Goal: Navigation & Orientation: Find specific page/section

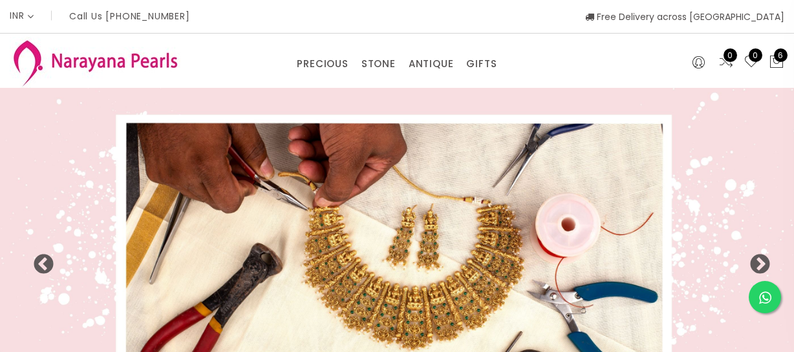
select select "INR"
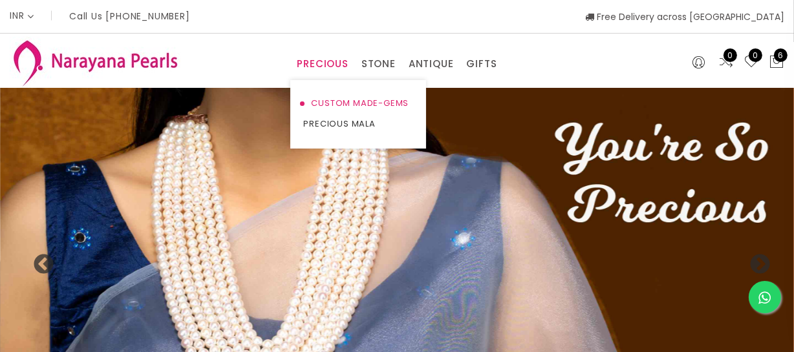
click at [324, 98] on link "CUSTOM MADE-GEMS" at bounding box center [358, 103] width 110 height 21
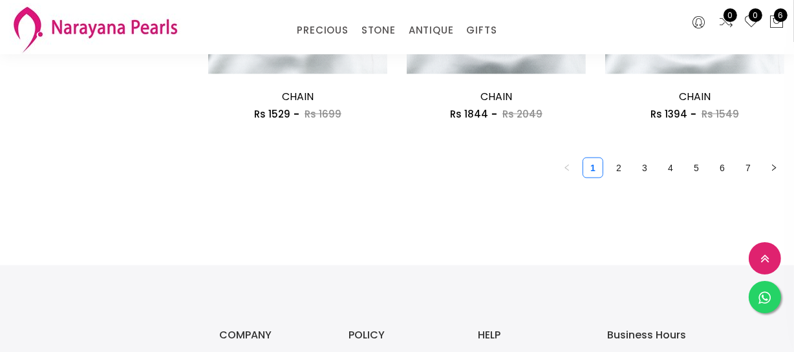
scroll to position [1763, 0]
click at [629, 169] on ul "1 2 3 4 5 6 7" at bounding box center [496, 168] width 576 height 21
click at [621, 172] on link "2" at bounding box center [618, 168] width 19 height 19
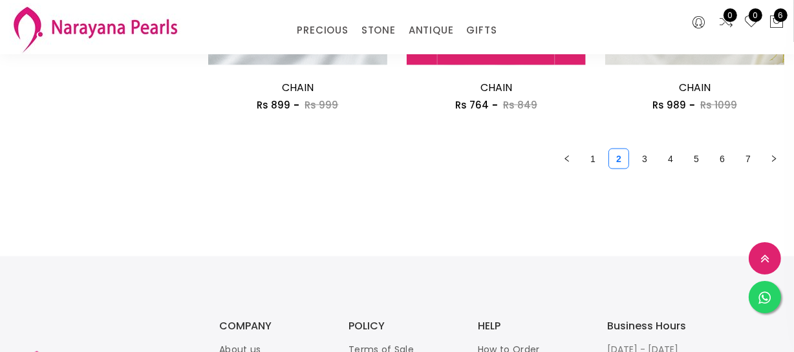
scroll to position [1661, 0]
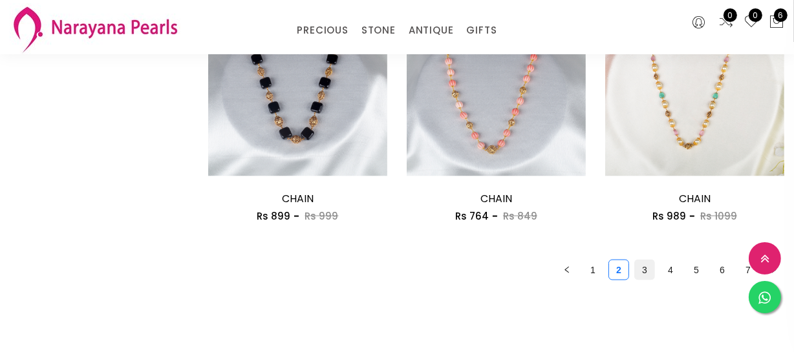
click at [643, 269] on link "3" at bounding box center [644, 269] width 19 height 19
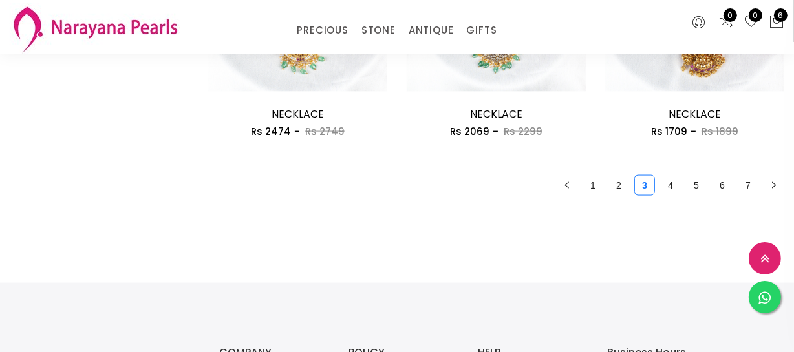
scroll to position [1645, 0]
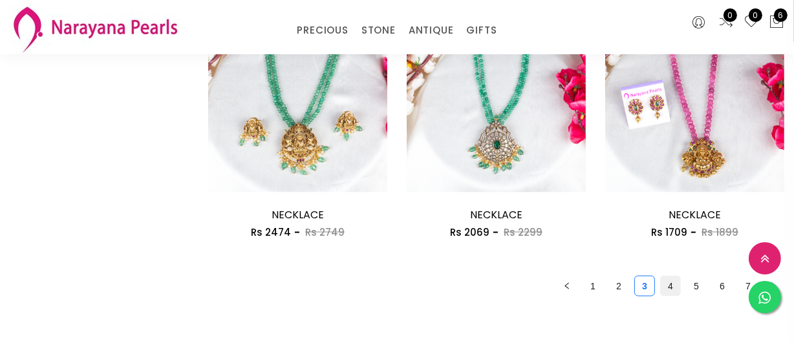
click at [672, 292] on link "4" at bounding box center [670, 286] width 19 height 19
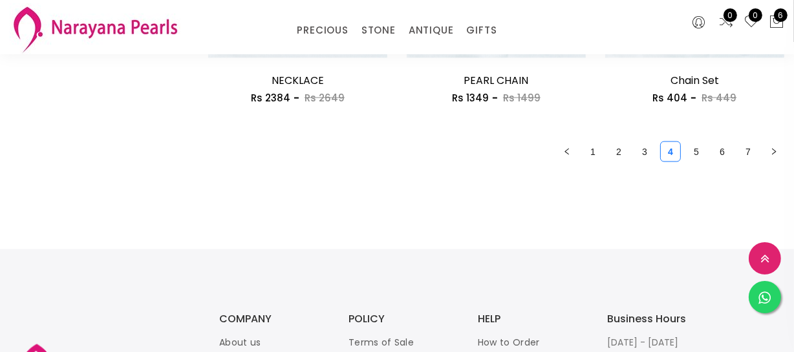
scroll to position [1822, 0]
